Goal: Transaction & Acquisition: Purchase product/service

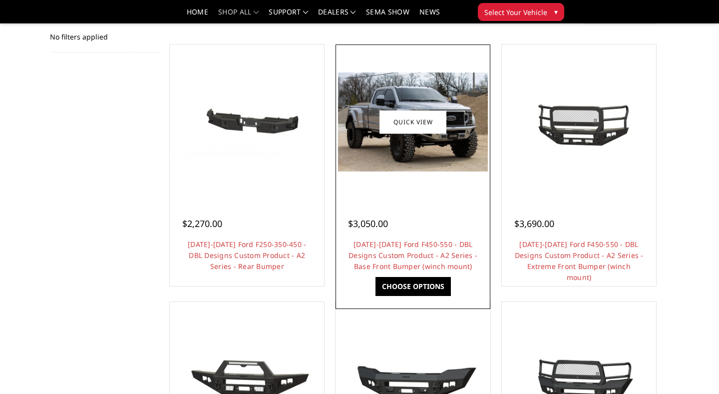
scroll to position [182, 0]
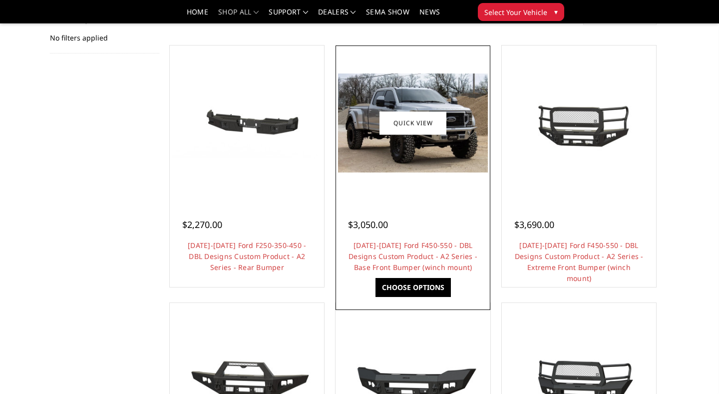
click at [420, 146] on img at bounding box center [412, 122] width 149 height 99
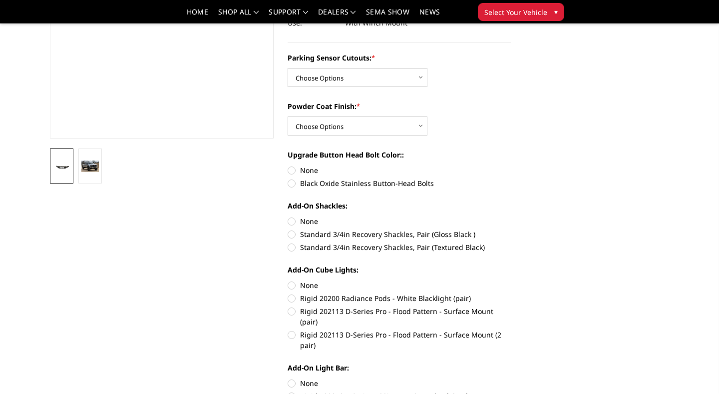
scroll to position [232, 0]
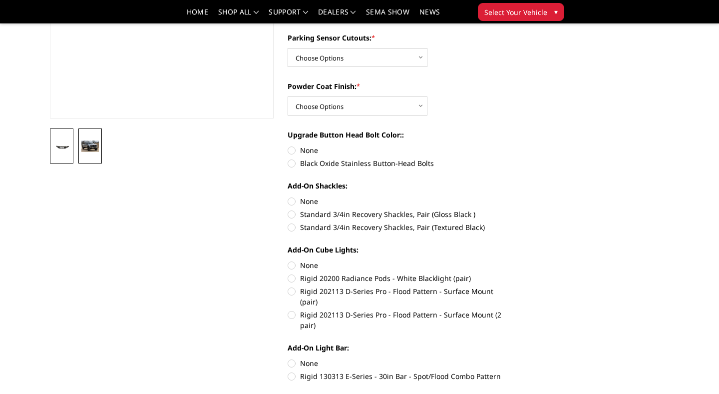
click at [95, 146] on img at bounding box center [89, 145] width 17 height 11
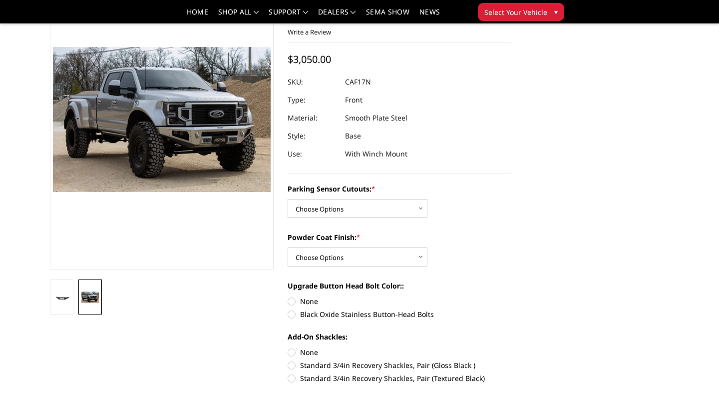
scroll to position [74, 0]
